Goal: Find specific page/section: Find specific page/section

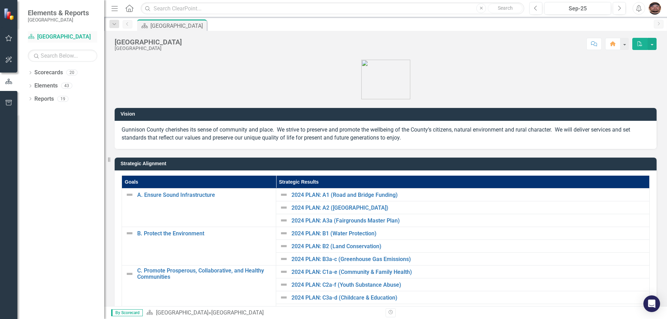
click at [43, 37] on link "Scorecard [GEOGRAPHIC_DATA]" at bounding box center [63, 37] width 70 height 8
click at [42, 75] on link "Scorecards" at bounding box center [48, 73] width 28 height 8
click at [28, 72] on icon "Dropdown" at bounding box center [30, 74] width 5 height 4
click at [33, 87] on icon "Dropdown" at bounding box center [33, 85] width 5 height 4
click at [40, 99] on icon "Dropdown" at bounding box center [40, 99] width 5 height 4
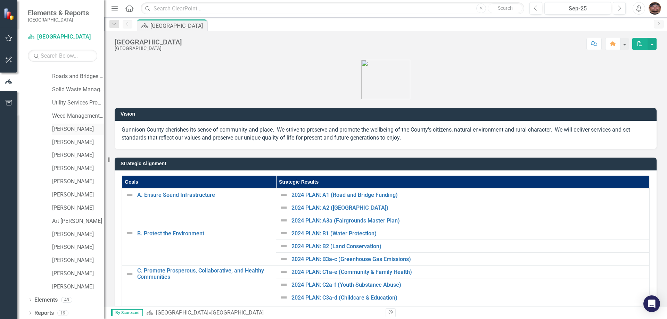
scroll to position [50, 0]
click at [28, 298] on icon "Dropdown" at bounding box center [30, 300] width 5 height 4
click at [72, 56] on input "text" at bounding box center [63, 56] width 70 height 12
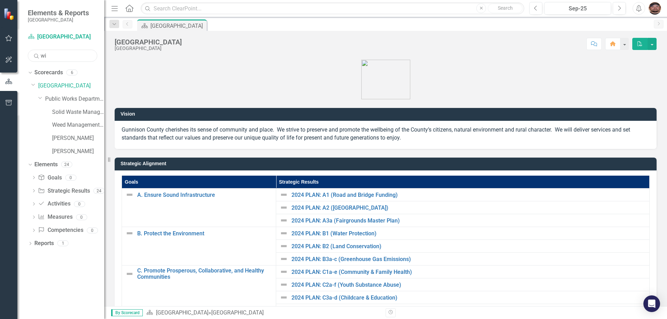
scroll to position [0, 0]
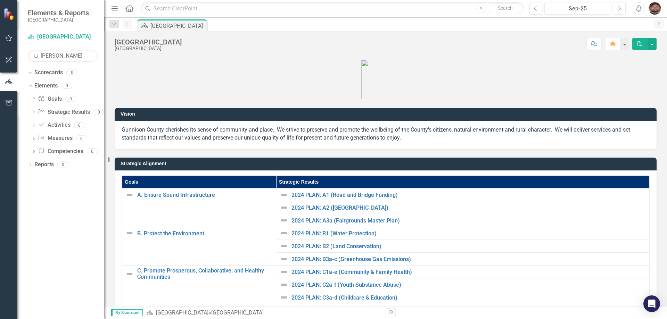
click at [36, 58] on icon "Search" at bounding box center [36, 56] width 7 height 6
click at [46, 56] on input "[PERSON_NAME]" at bounding box center [63, 56] width 70 height 12
click at [85, 49] on div "Scorecard Gunnison County Search [PERSON_NAME] Sorry, no results found." at bounding box center [63, 46] width 70 height 31
click at [84, 50] on input "[PERSON_NAME]" at bounding box center [63, 56] width 70 height 12
click at [31, 70] on icon "Dropdown" at bounding box center [29, 72] width 4 height 5
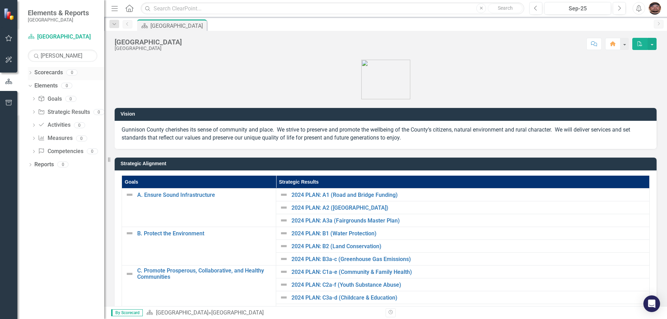
click at [28, 73] on icon "Dropdown" at bounding box center [30, 74] width 5 height 4
click at [30, 34] on icon "Scorecard" at bounding box center [31, 37] width 7 height 6
click at [76, 57] on input "[PERSON_NAME]" at bounding box center [63, 56] width 70 height 12
type input "w"
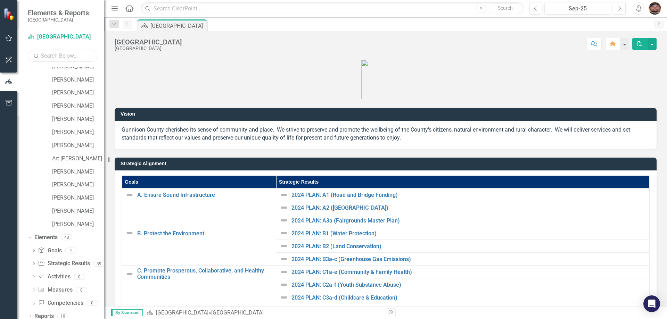
scroll to position [116, 0]
